Goal: Information Seeking & Learning: Learn about a topic

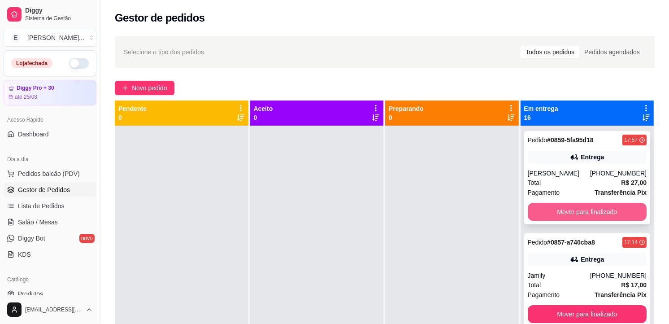
click at [611, 212] on button "Mover para finalizado" at bounding box center [587, 212] width 119 height 18
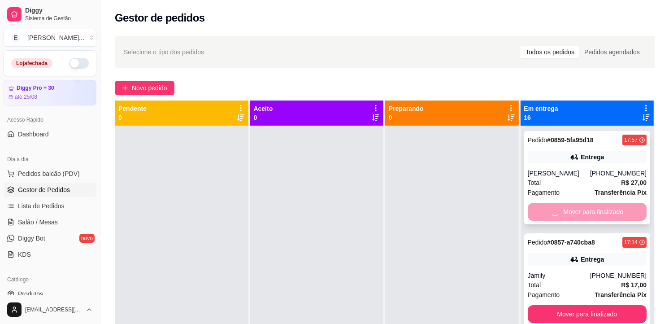
click at [611, 212] on div "Mover para finalizado" at bounding box center [587, 212] width 119 height 18
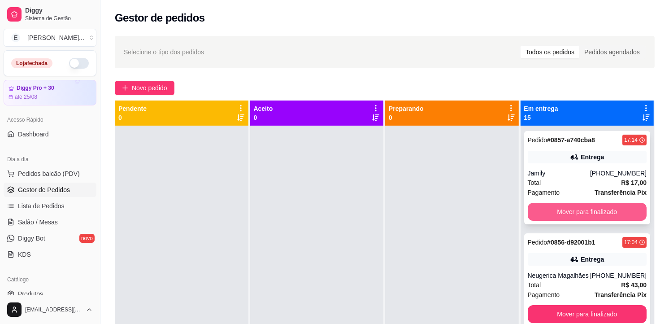
click at [608, 211] on button "Mover para finalizado" at bounding box center [587, 212] width 119 height 18
click at [603, 210] on button "Mover para finalizado" at bounding box center [587, 212] width 119 height 18
click at [603, 210] on button "Mover para finalizado" at bounding box center [587, 211] width 116 height 17
click at [603, 210] on button "Mover para finalizado" at bounding box center [587, 212] width 119 height 18
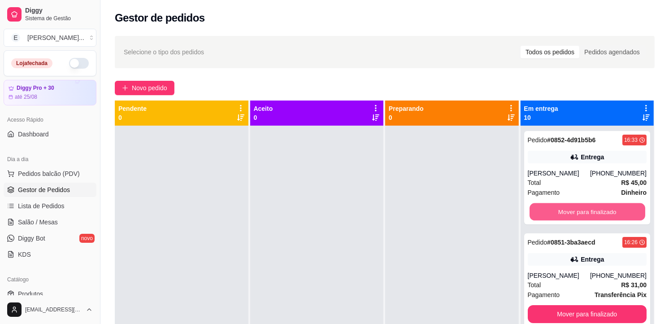
click at [602, 210] on button "Mover para finalizado" at bounding box center [587, 211] width 116 height 17
click at [602, 210] on button "Mover para finalizado" at bounding box center [587, 212] width 119 height 18
click at [602, 210] on button "Mover para finalizado" at bounding box center [587, 211] width 116 height 17
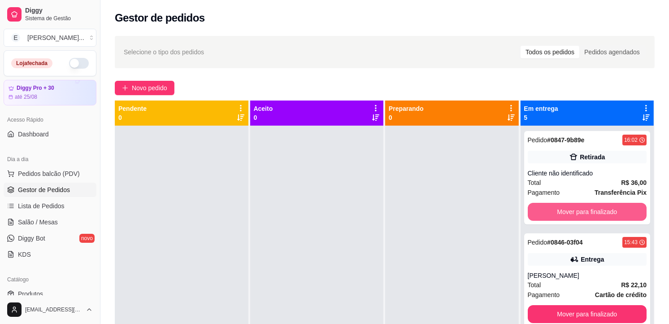
click at [602, 210] on button "Mover para finalizado" at bounding box center [587, 212] width 119 height 18
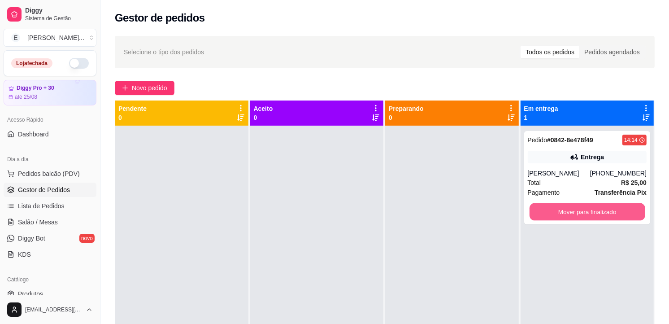
click at [602, 210] on button "Mover para finalizado" at bounding box center [587, 211] width 116 height 17
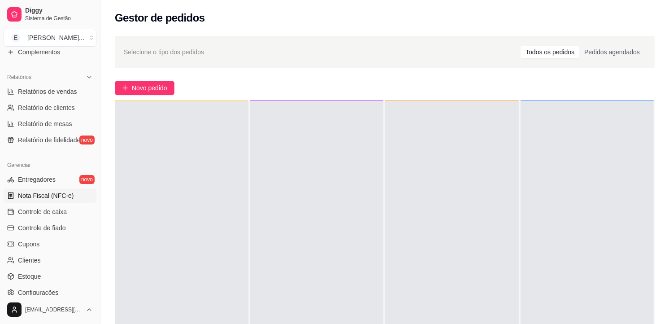
scroll to position [299, 0]
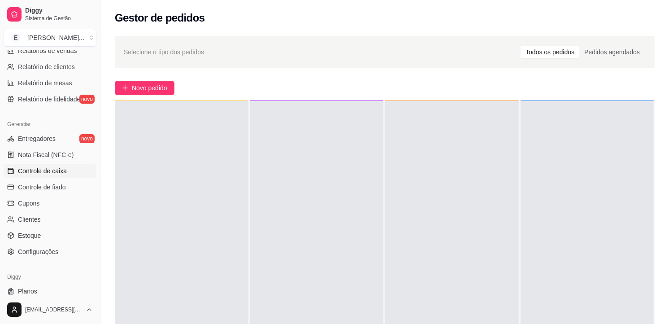
click at [53, 170] on span "Controle de caixa" at bounding box center [42, 170] width 49 height 9
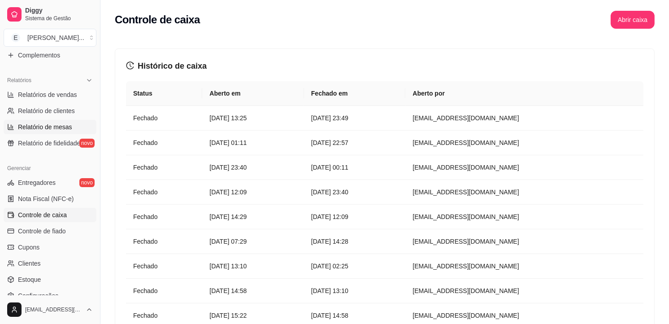
scroll to position [249, 0]
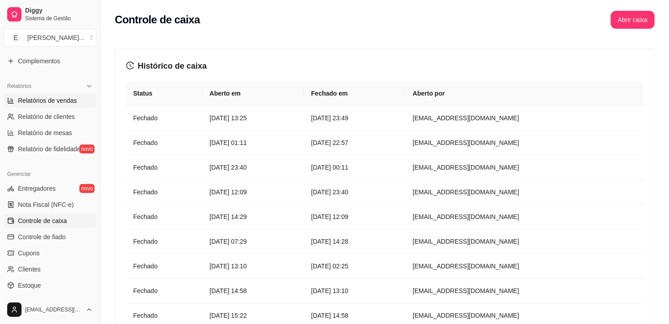
click at [60, 96] on span "Relatórios de vendas" at bounding box center [47, 100] width 59 height 9
select select "ALL"
select select "0"
